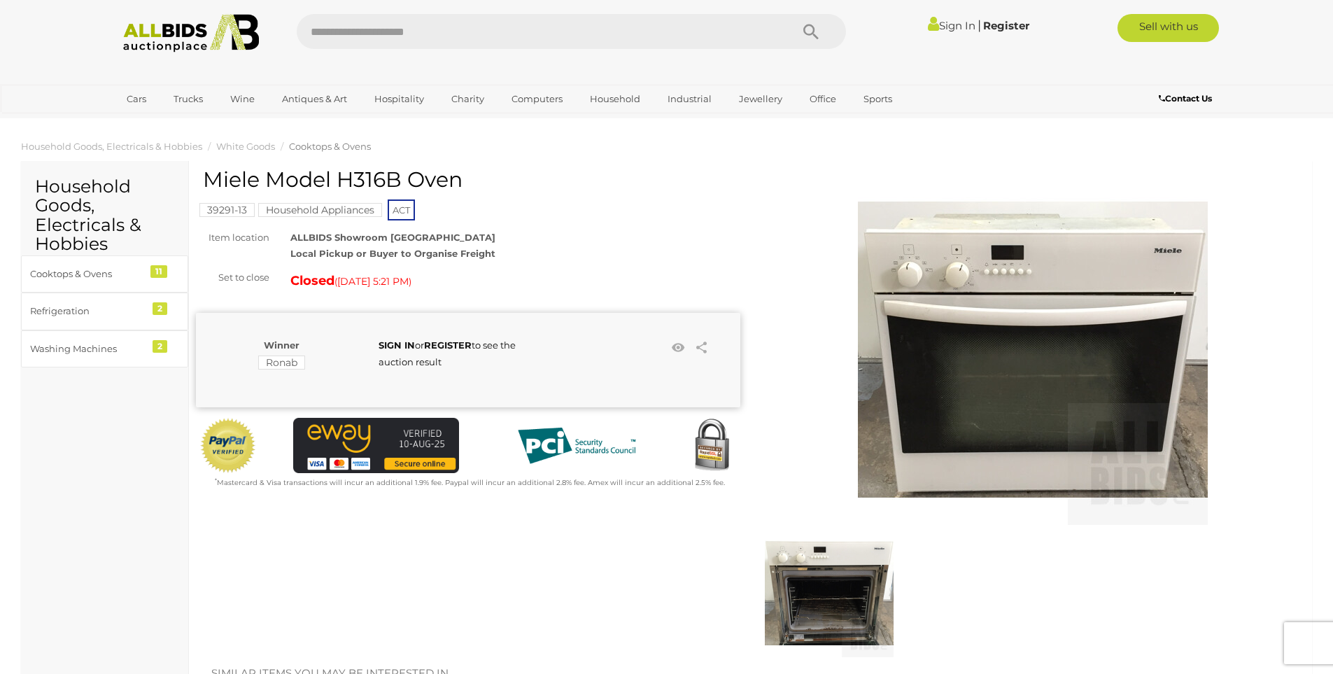
click at [924, 288] on img at bounding box center [1033, 350] width 350 height 350
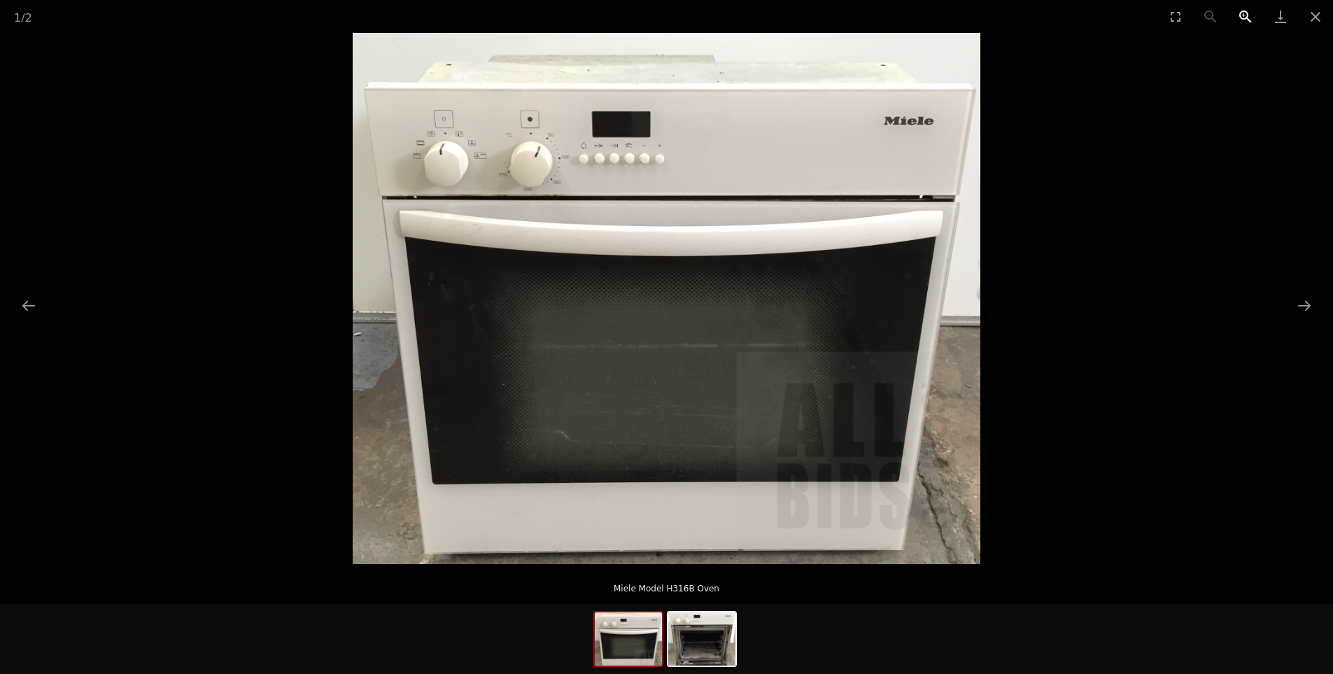
click at [1249, 20] on button "Zoom in" at bounding box center [1245, 16] width 35 height 33
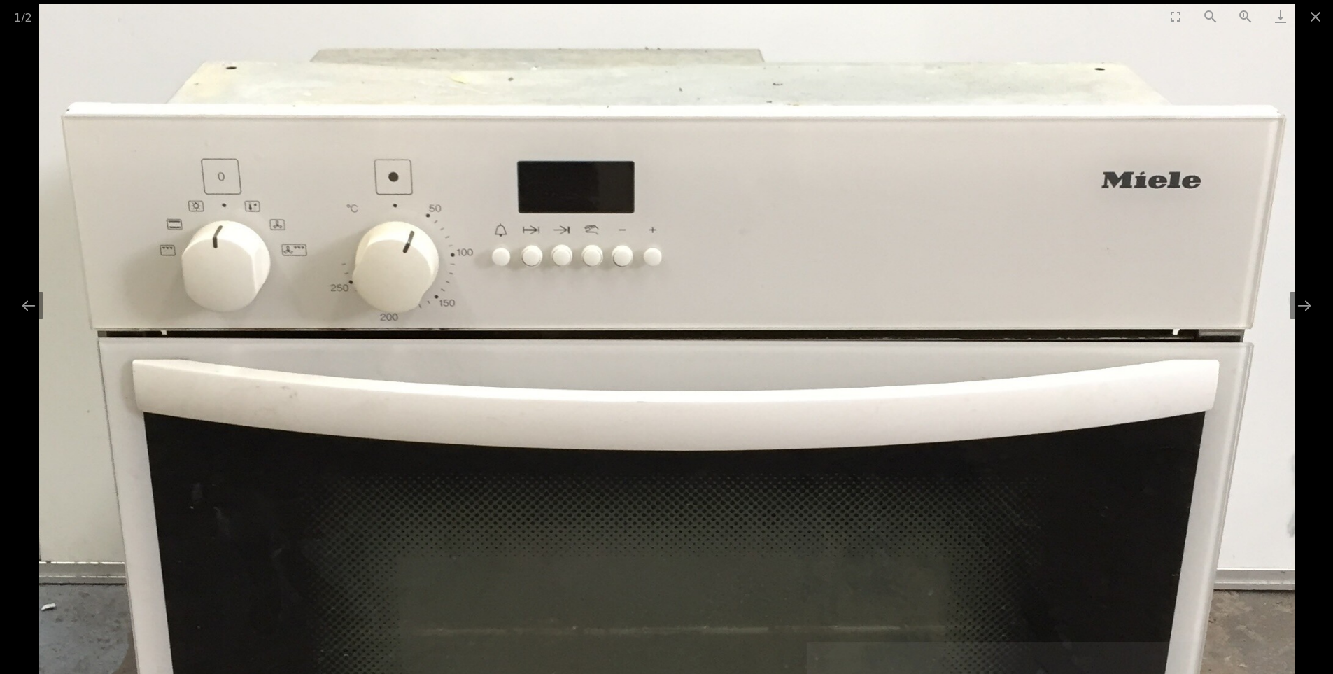
drag, startPoint x: 412, startPoint y: 96, endPoint x: 591, endPoint y: 368, distance: 326.4
click at [591, 368] on img at bounding box center [666, 535] width 1255 height 1063
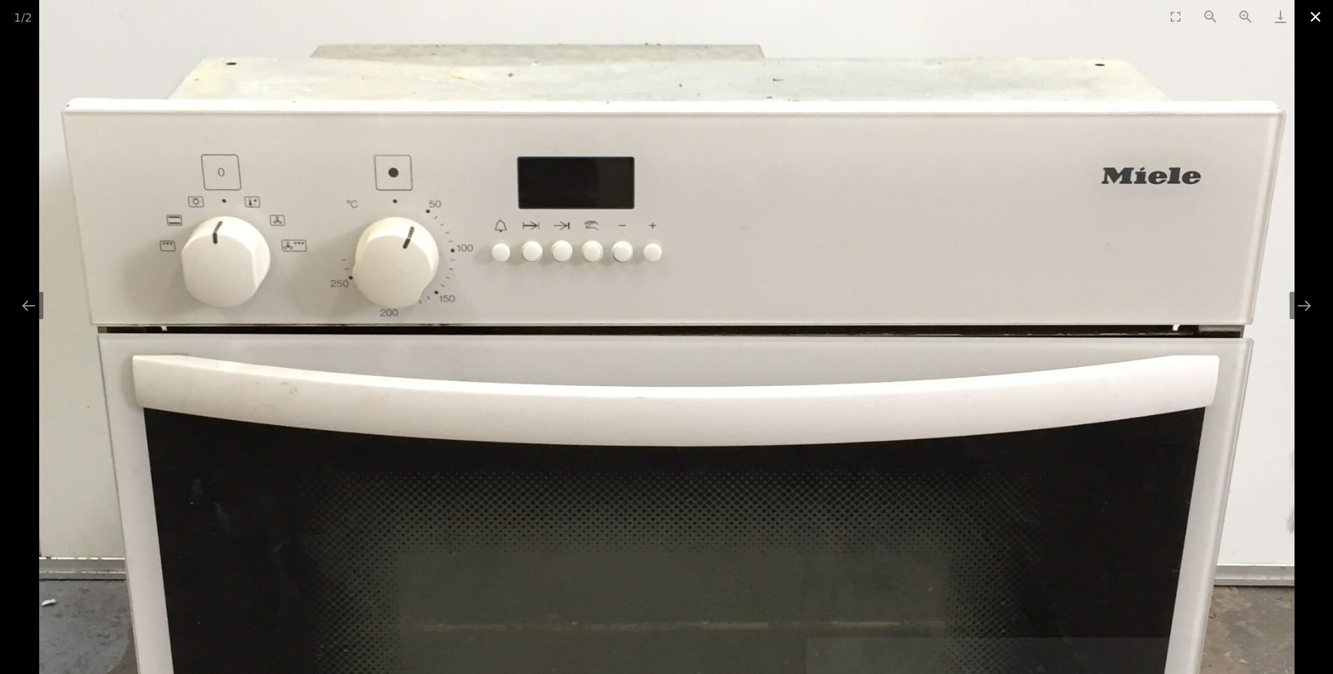
click at [1314, 22] on button "Close gallery" at bounding box center [1315, 16] width 35 height 33
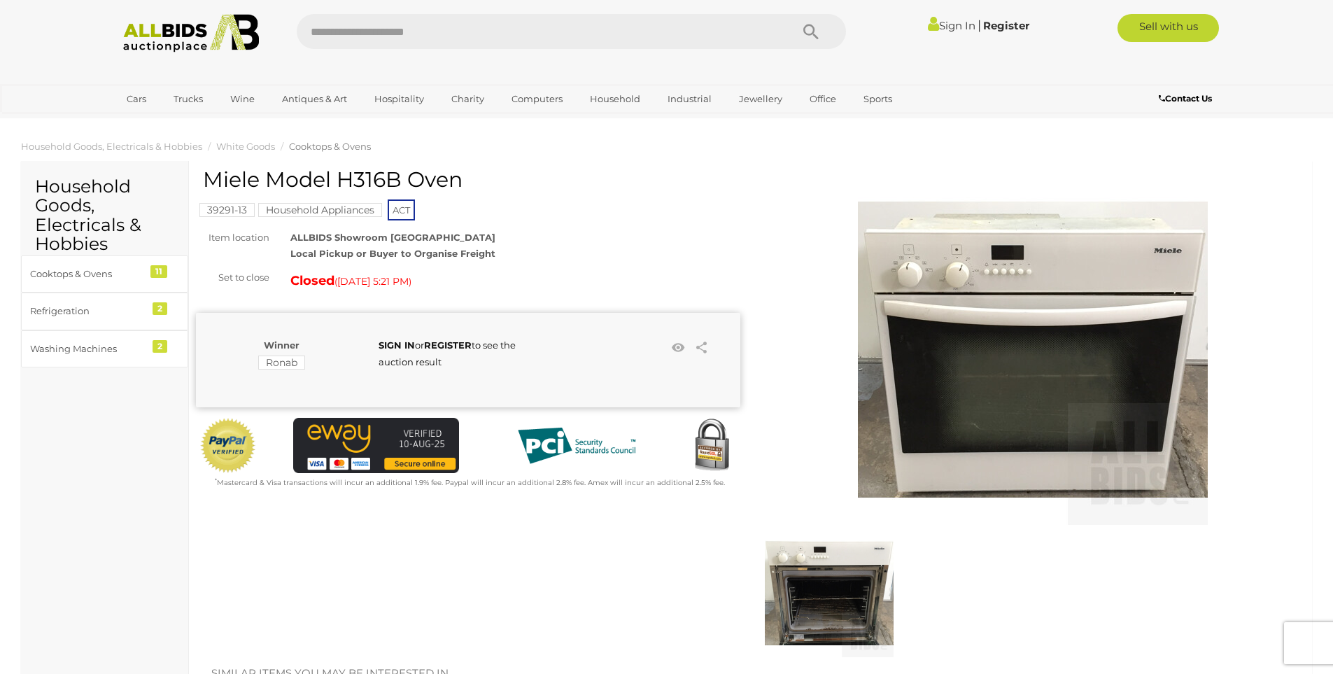
click at [772, 558] on img at bounding box center [829, 592] width 129 height 129
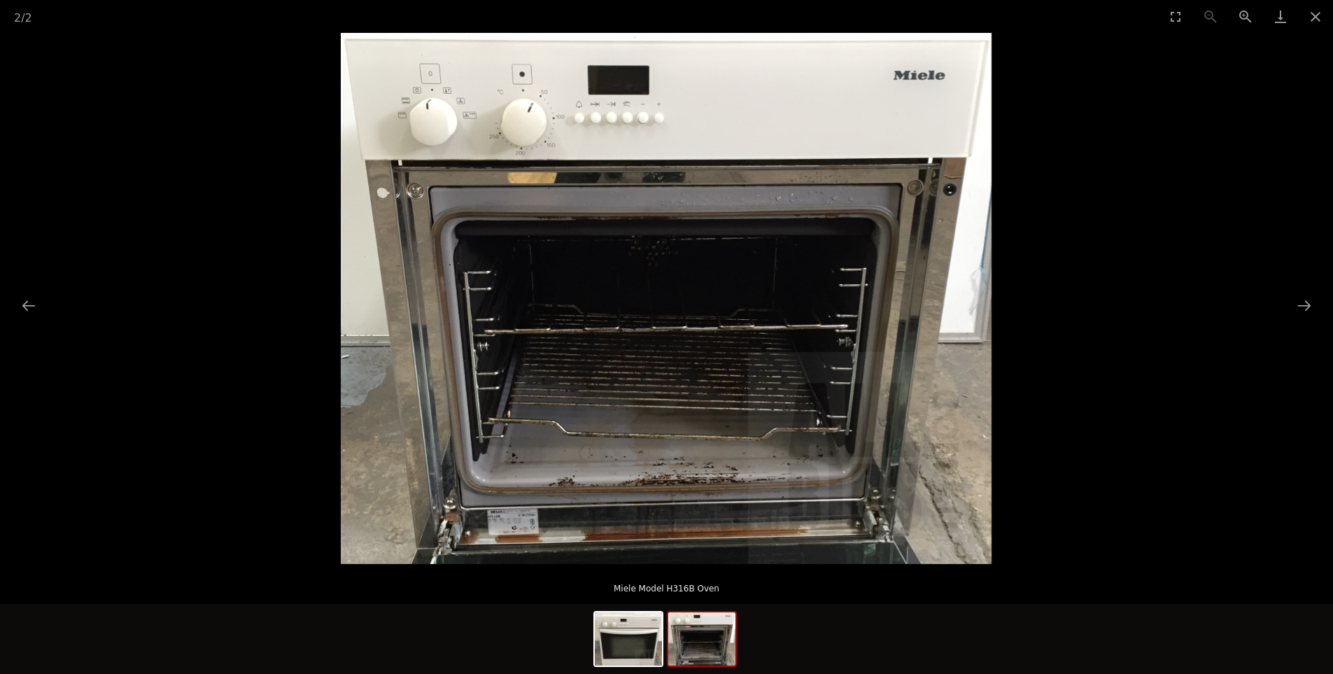
click at [441, 102] on img at bounding box center [666, 298] width 651 height 531
click at [1244, 13] on button "Zoom in" at bounding box center [1245, 16] width 35 height 33
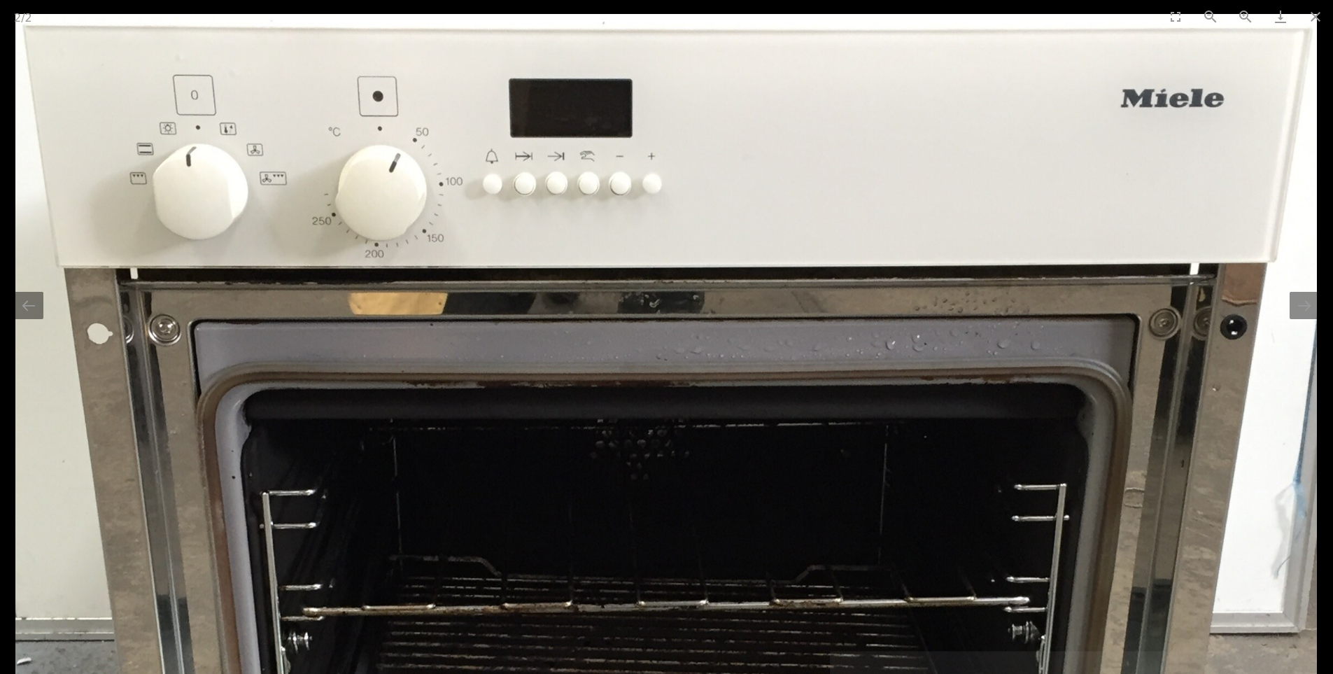
drag, startPoint x: 508, startPoint y: 88, endPoint x: 727, endPoint y: 449, distance: 421.8
click at [727, 449] on img at bounding box center [666, 545] width 1303 height 1063
